Goal: Communication & Community: Connect with others

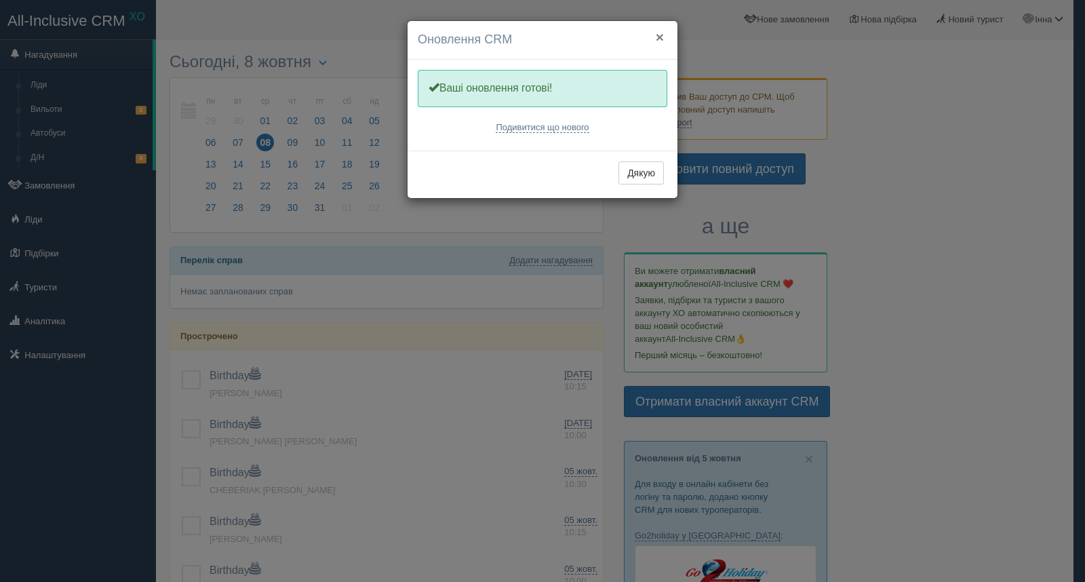
click at [661, 36] on button "×" at bounding box center [660, 37] width 8 height 14
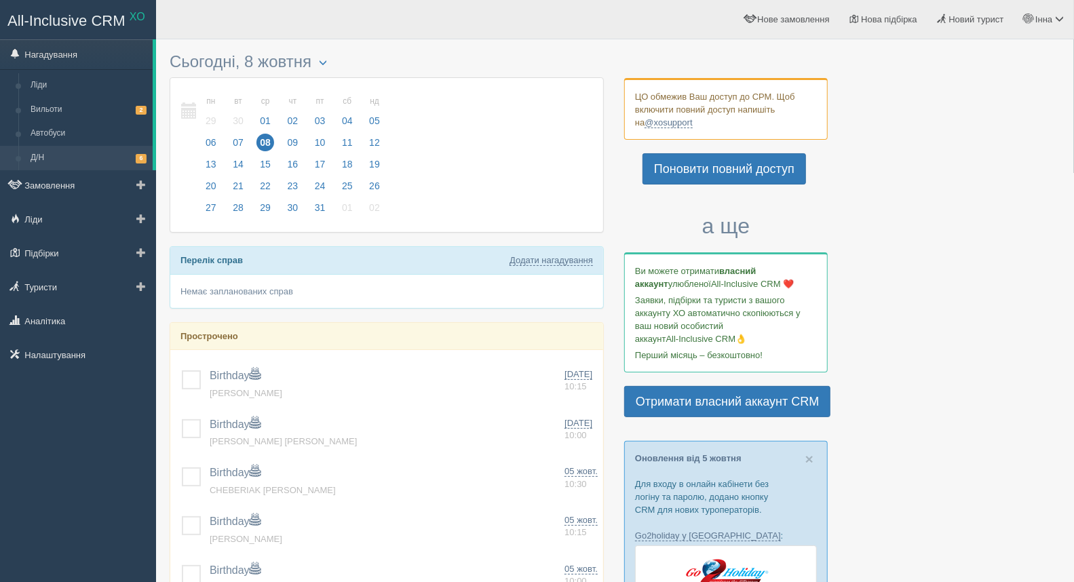
click at [92, 157] on link "Д/Н 6" at bounding box center [88, 158] width 128 height 24
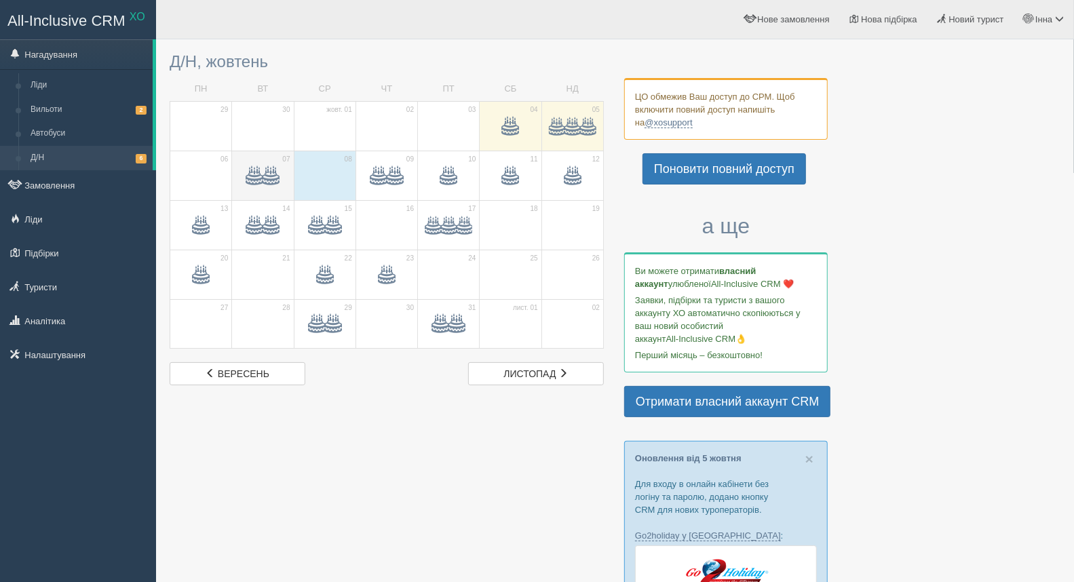
click at [267, 174] on span at bounding box center [271, 177] width 16 height 16
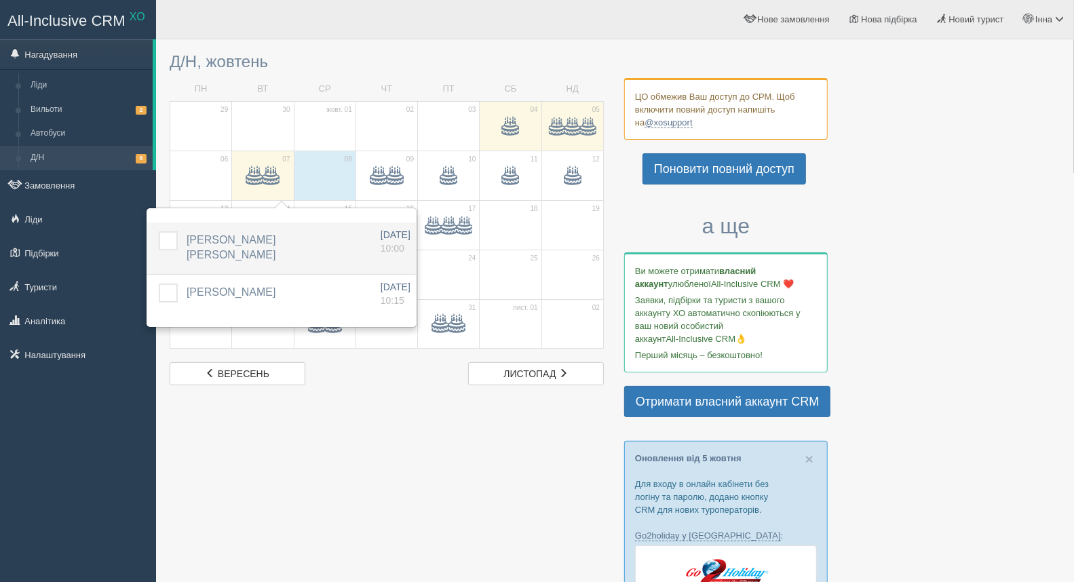
click at [222, 235] on span "[PERSON_NAME] [PERSON_NAME]" at bounding box center [232, 247] width 90 height 27
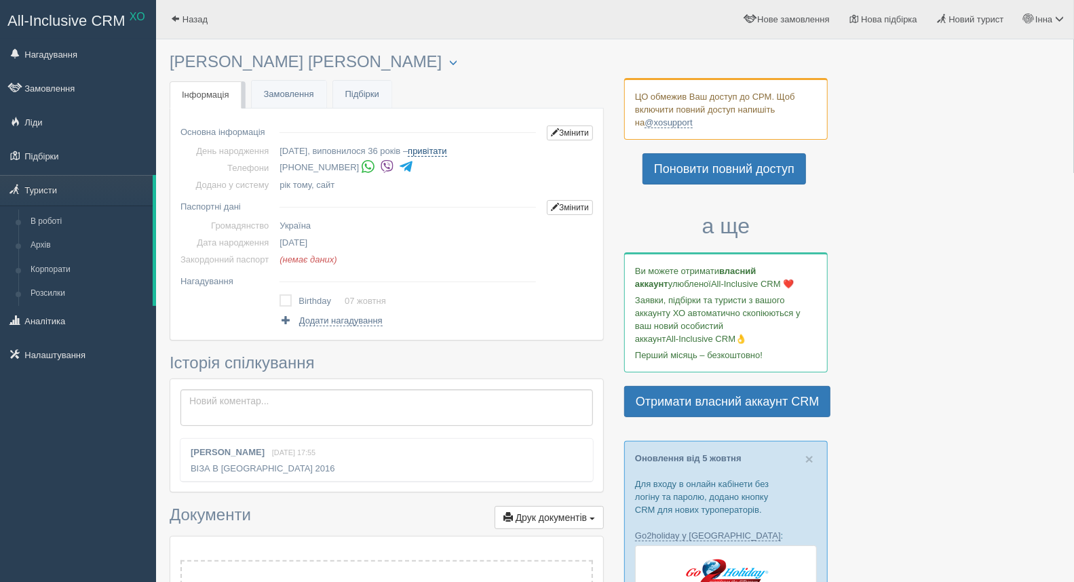
click at [444, 147] on link "привітати" at bounding box center [427, 151] width 39 height 11
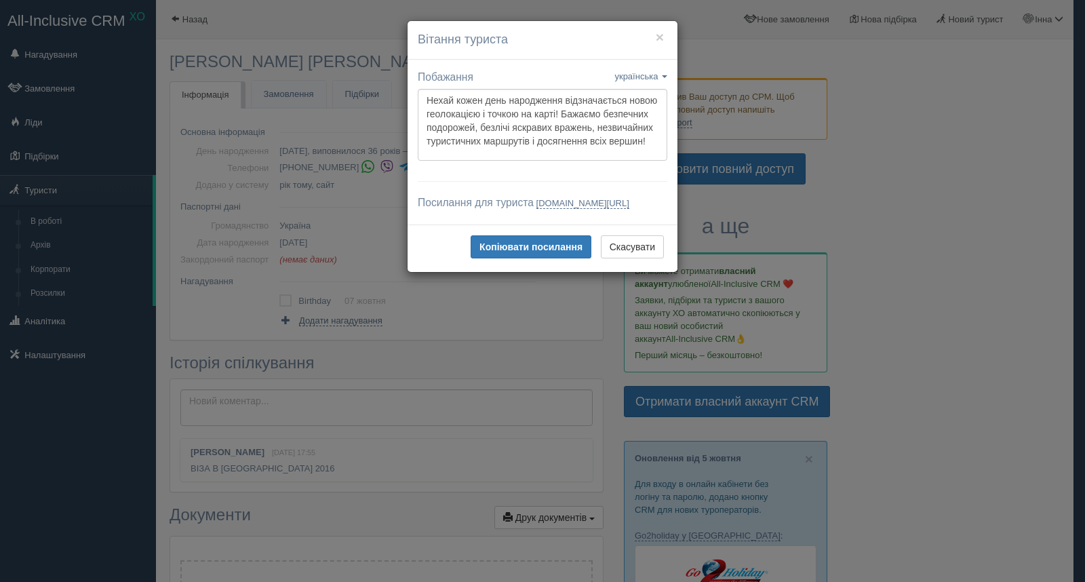
drag, startPoint x: 606, startPoint y: 222, endPoint x: 390, endPoint y: 224, distance: 215.7
click at [390, 224] on div "× Вітання туриста Побажання українська english eesti latviešu polski українська…" at bounding box center [542, 291] width 1085 height 582
copy link "tourist.xo.ua/bday/1683873684/4413565947"
click at [370, 176] on div "× Вітання туриста Побажання українська english eesti latviešu polski українська…" at bounding box center [542, 291] width 1085 height 582
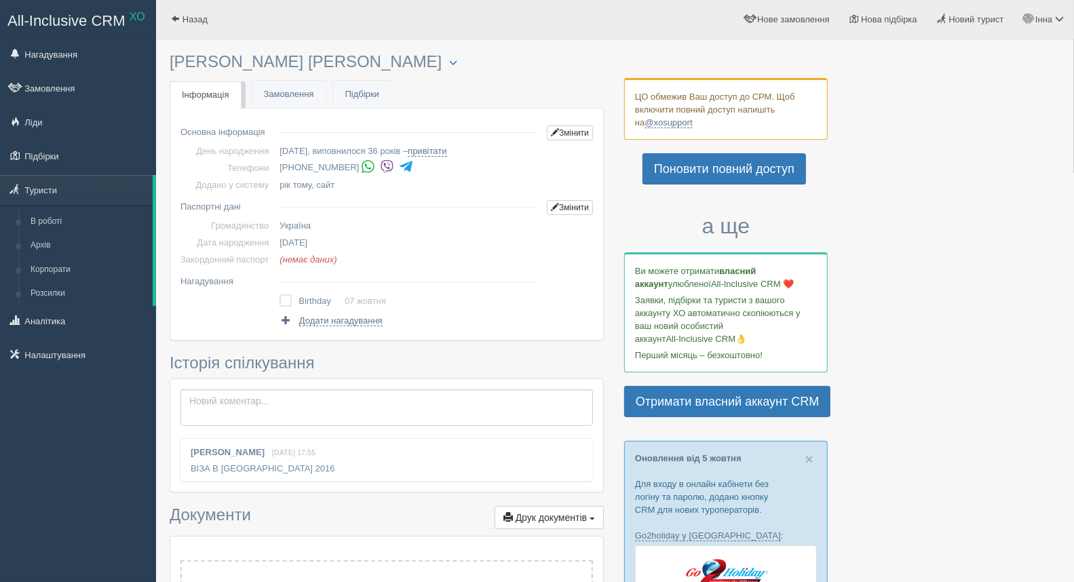
click at [401, 166] on img at bounding box center [406, 166] width 14 height 14
click at [439, 151] on link "привітати" at bounding box center [427, 151] width 39 height 11
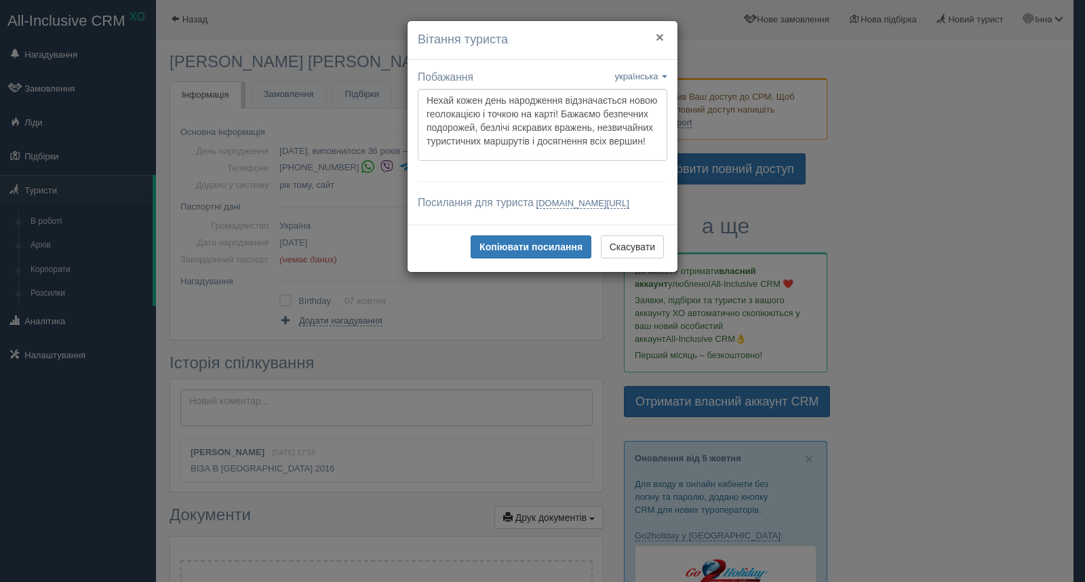
click at [659, 35] on button "×" at bounding box center [660, 37] width 8 height 14
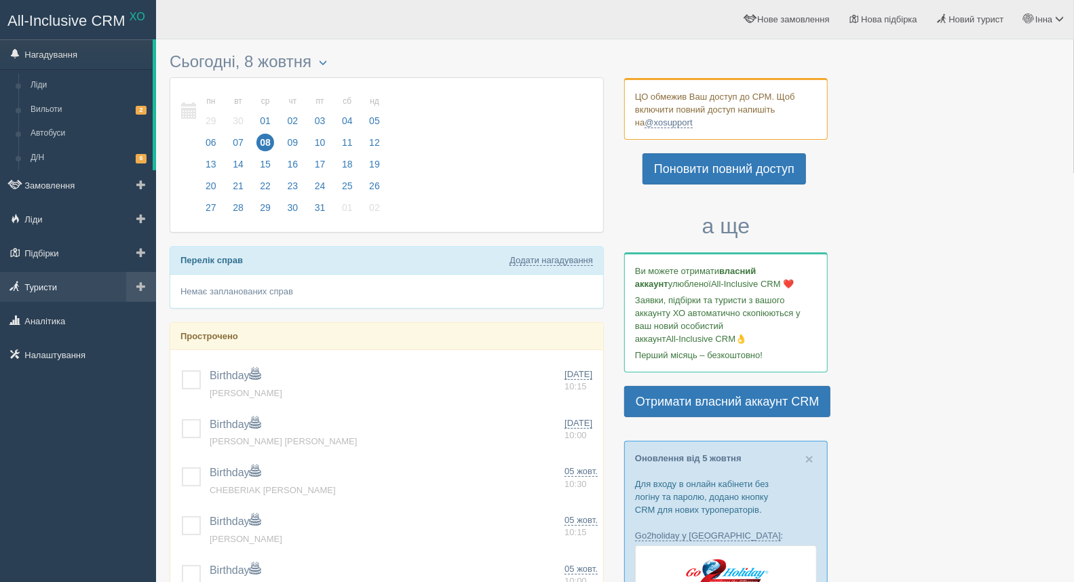
click at [62, 286] on link "Туристи" at bounding box center [78, 287] width 156 height 30
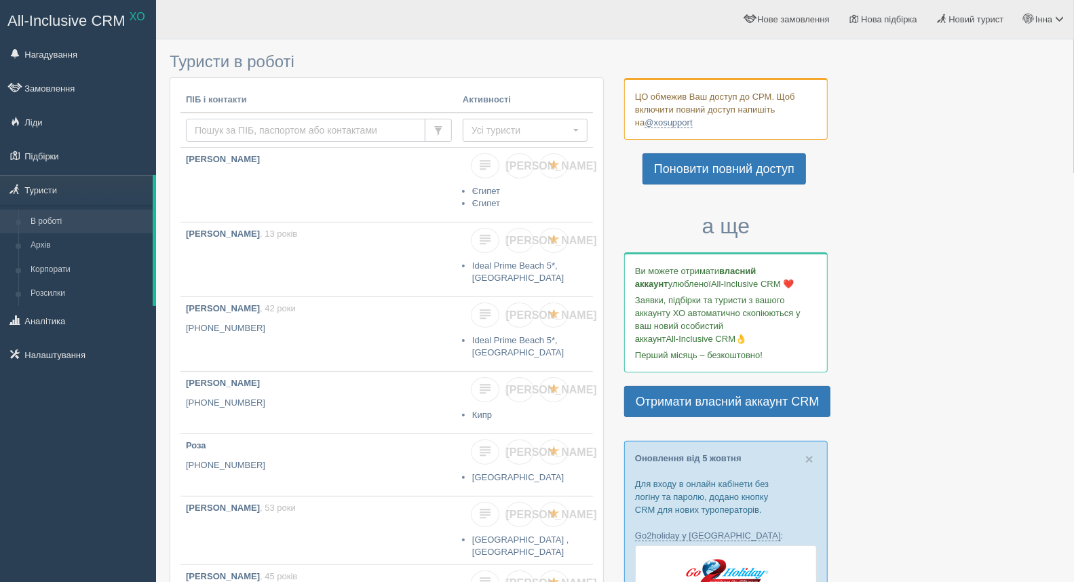
click at [227, 125] on input "text" at bounding box center [305, 130] width 239 height 23
type input "лі"
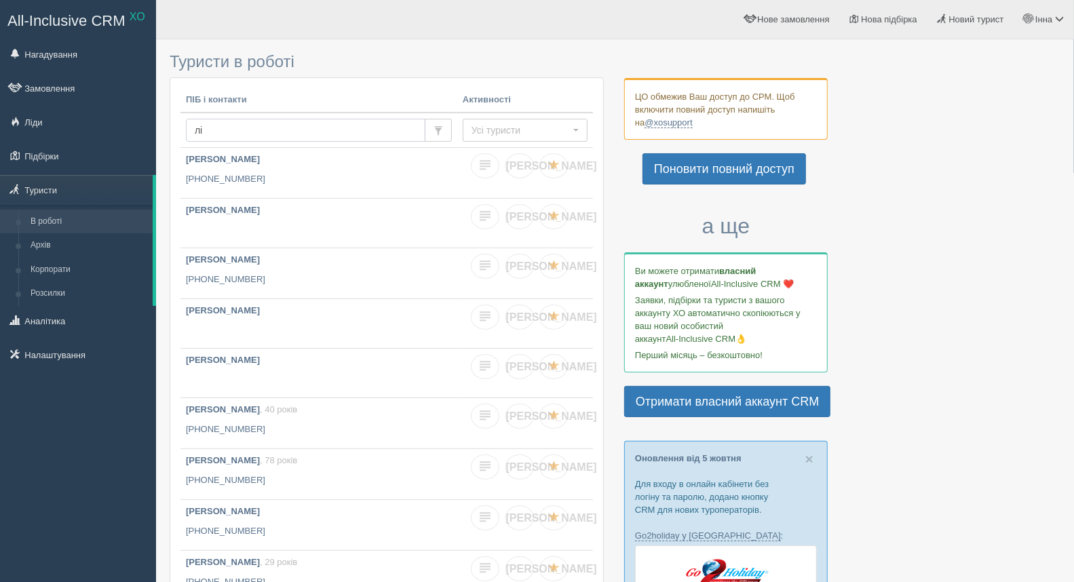
click at [232, 129] on input "лі" at bounding box center [305, 130] width 239 height 23
type input "л"
type input "[PERSON_NAME]"
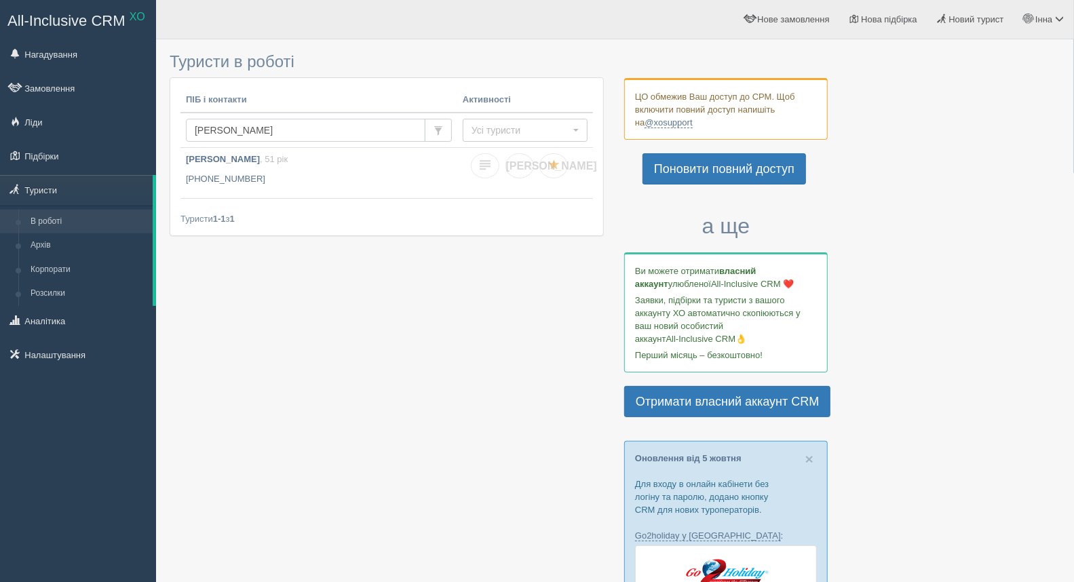
click at [273, 132] on input "татьяна лі" at bounding box center [305, 130] width 239 height 23
type input "т"
type input "0962144843"
